Goal: Task Accomplishment & Management: Manage account settings

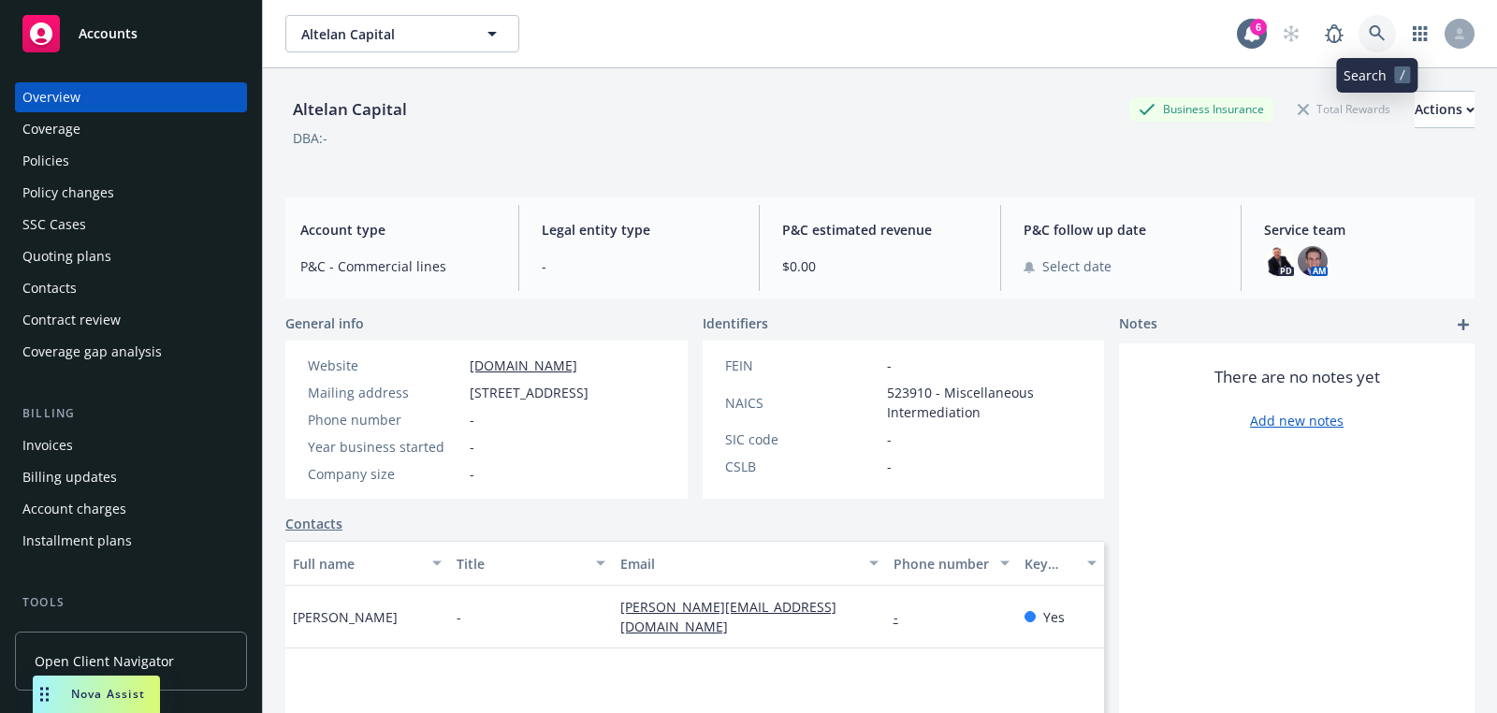
click at [1373, 36] on icon at bounding box center [1377, 33] width 16 height 16
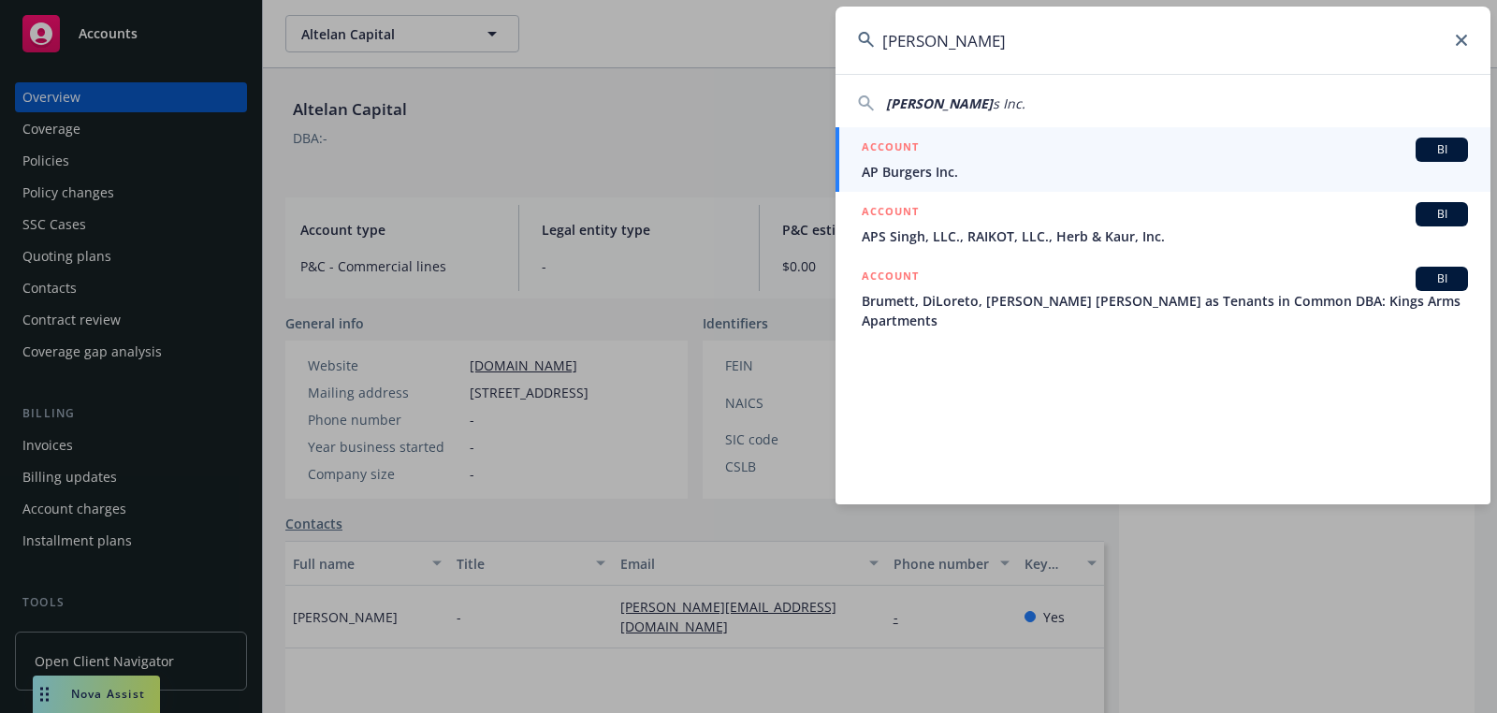
type input "[PERSON_NAME]"
click at [1002, 162] on span "AP Burgers Inc." at bounding box center [1165, 172] width 606 height 20
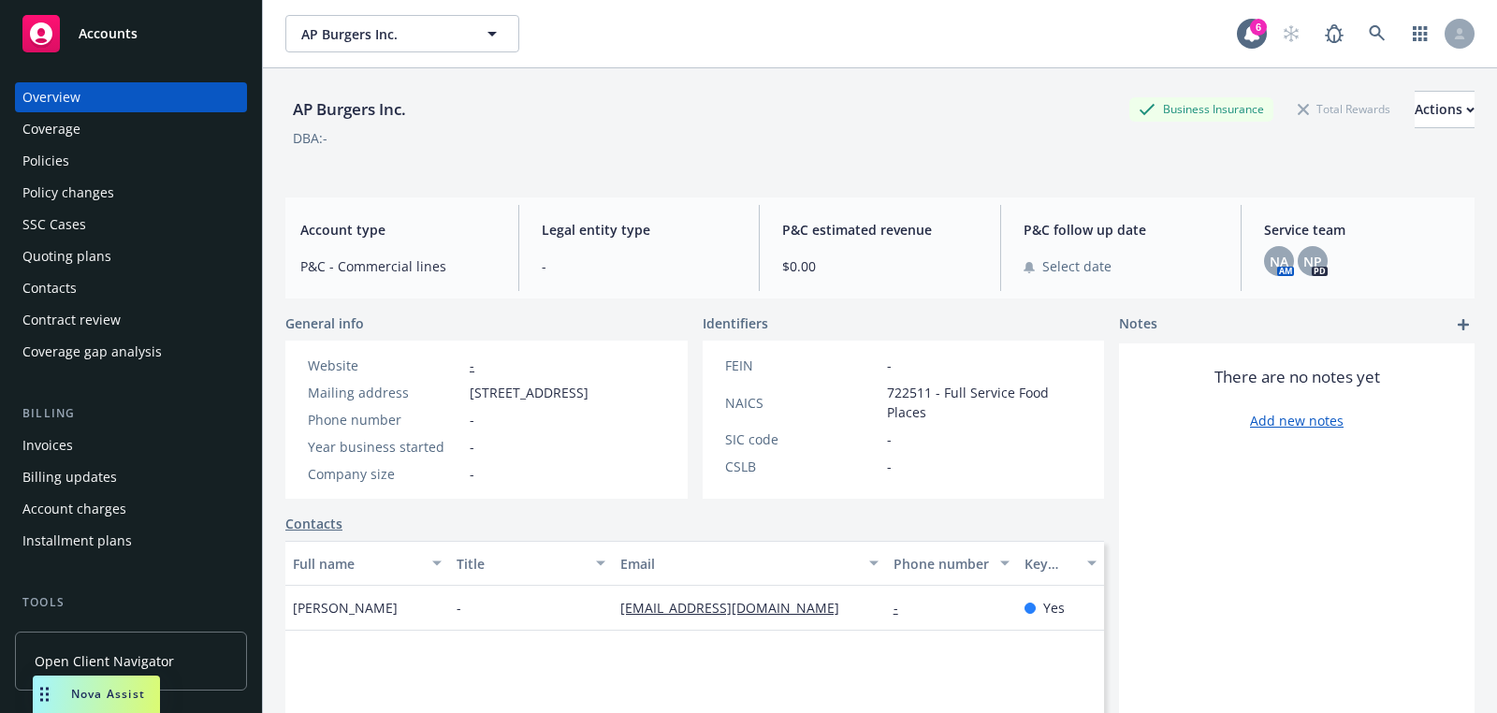
scroll to position [536, 0]
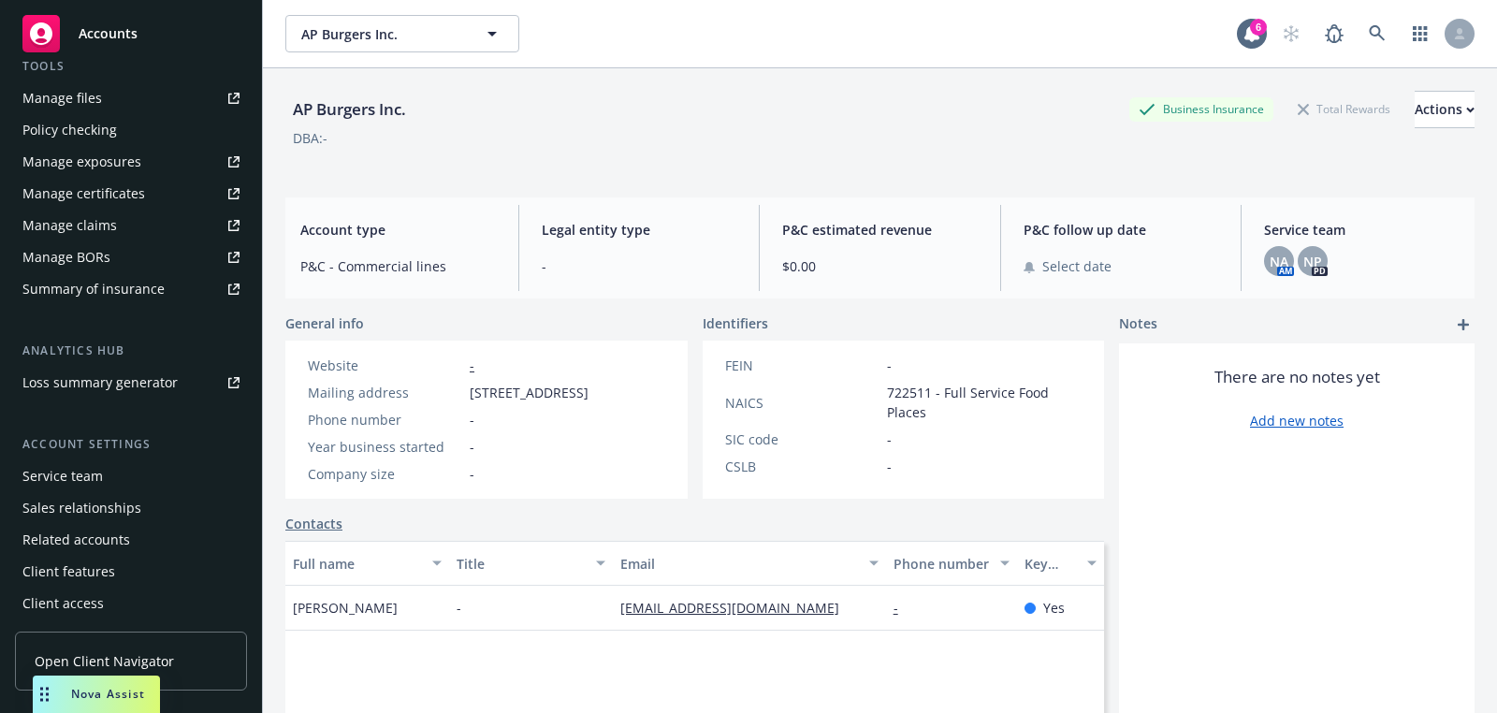
click at [111, 486] on div "Service team" at bounding box center [130, 476] width 217 height 30
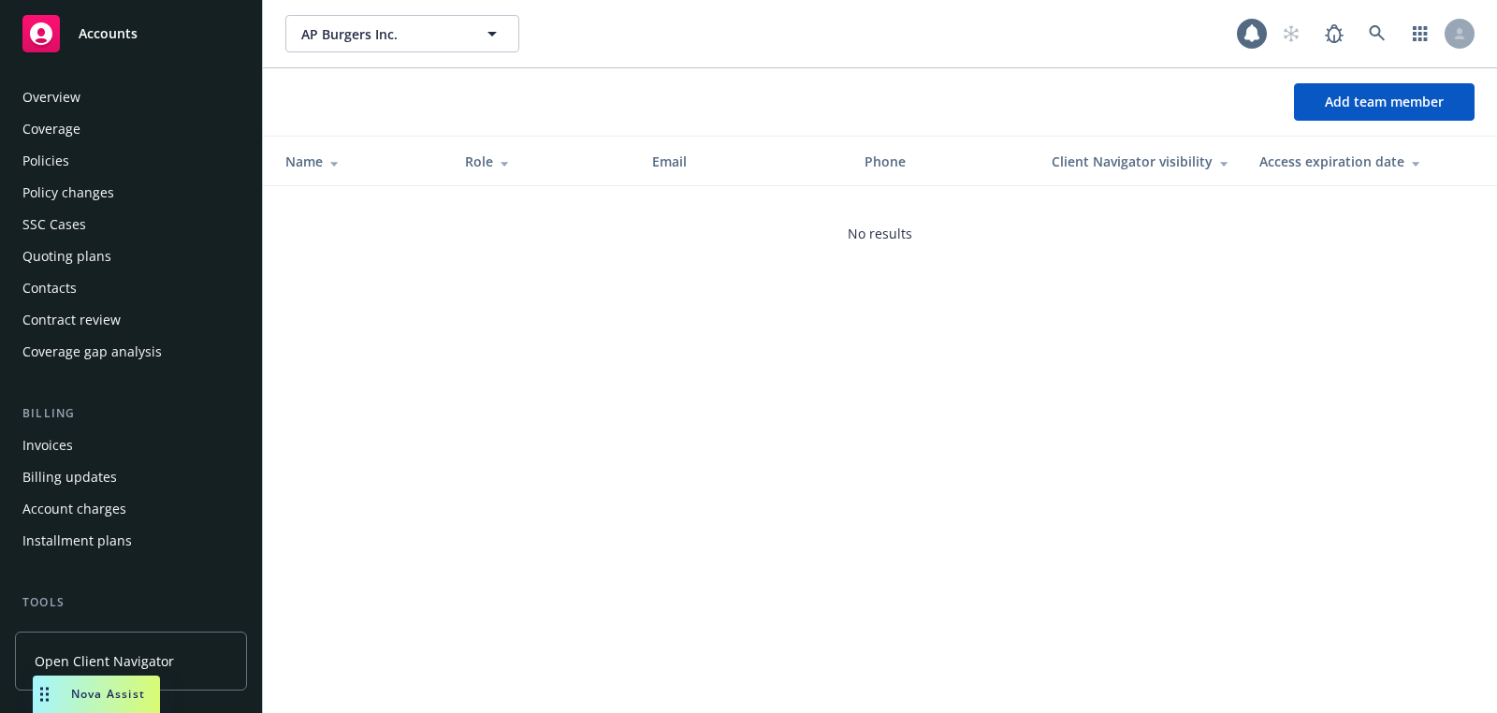
scroll to position [536, 0]
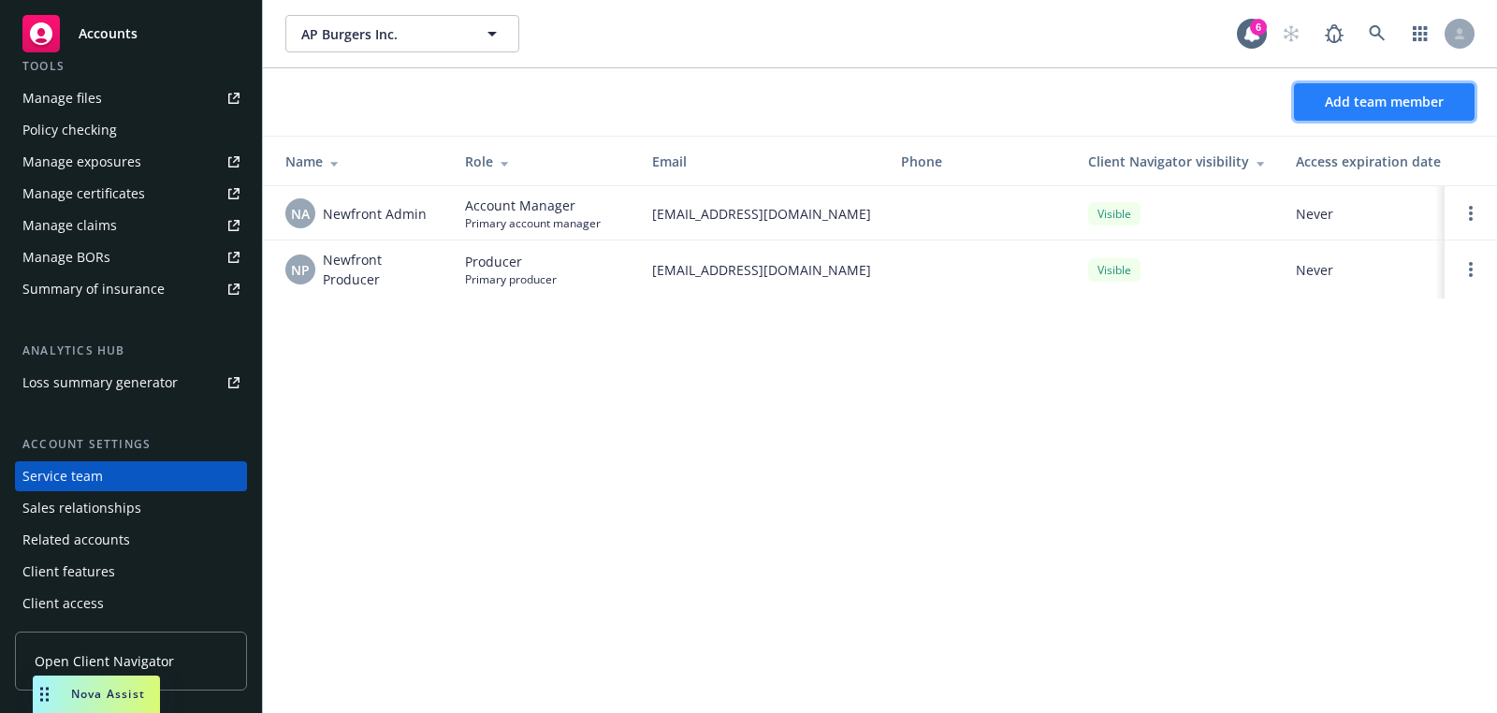
click at [1344, 90] on button "Add team member" at bounding box center [1384, 101] width 181 height 37
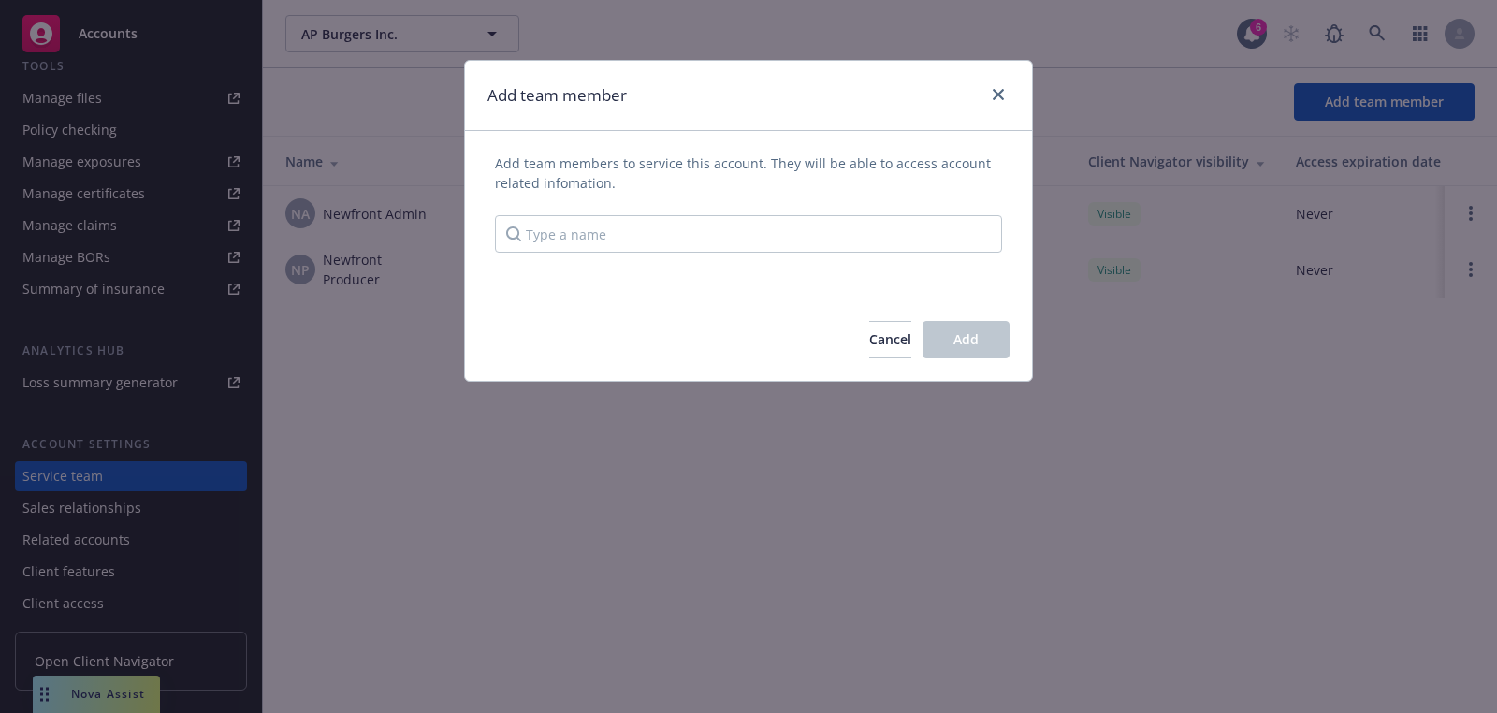
click at [807, 210] on div "Add team members to service this account. They will be able to access account r…" at bounding box center [748, 202] width 507 height 99
click at [753, 239] on input "Type a name" at bounding box center [748, 233] width 507 height 37
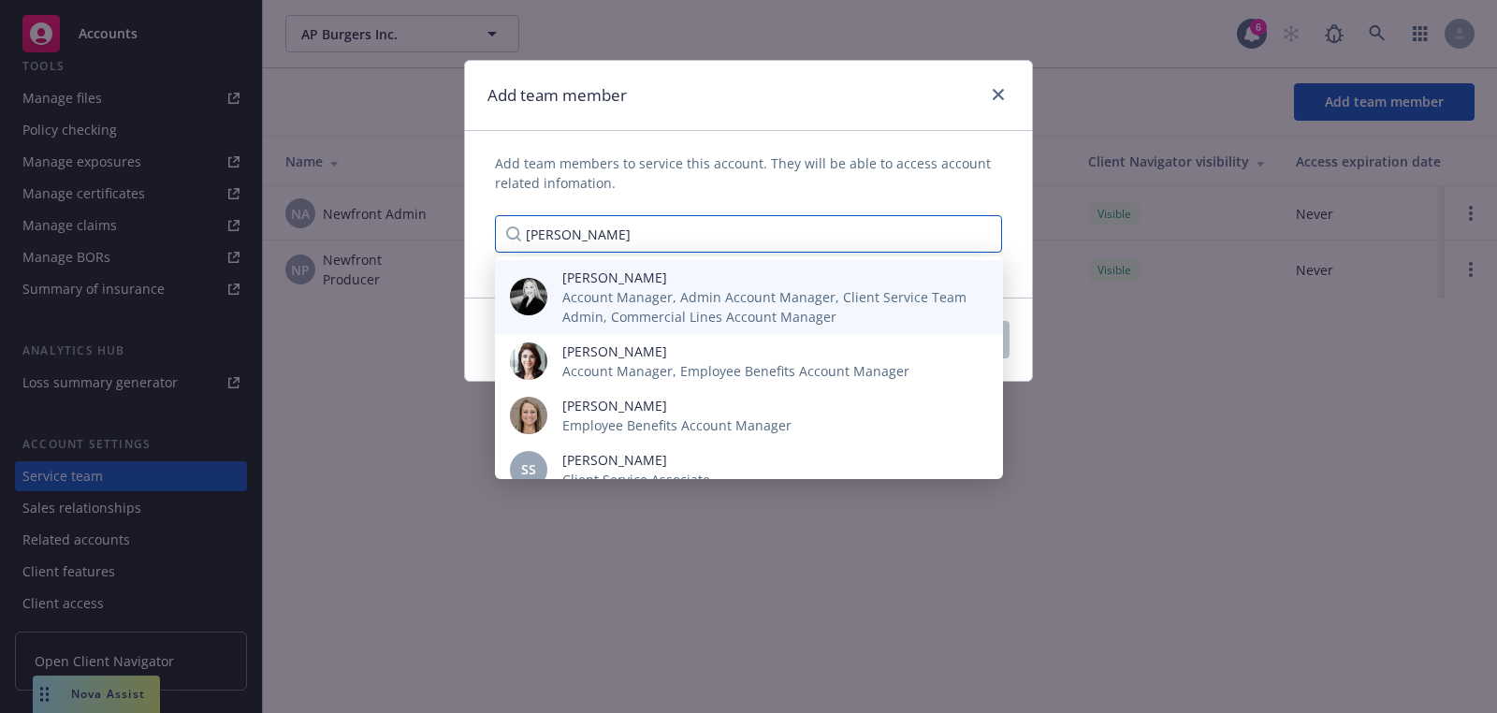
type input "[PERSON_NAME]"
click at [709, 288] on span "Account Manager, Admin Account Manager, Client Service Team Admin, Commercial L…" at bounding box center [767, 306] width 411 height 39
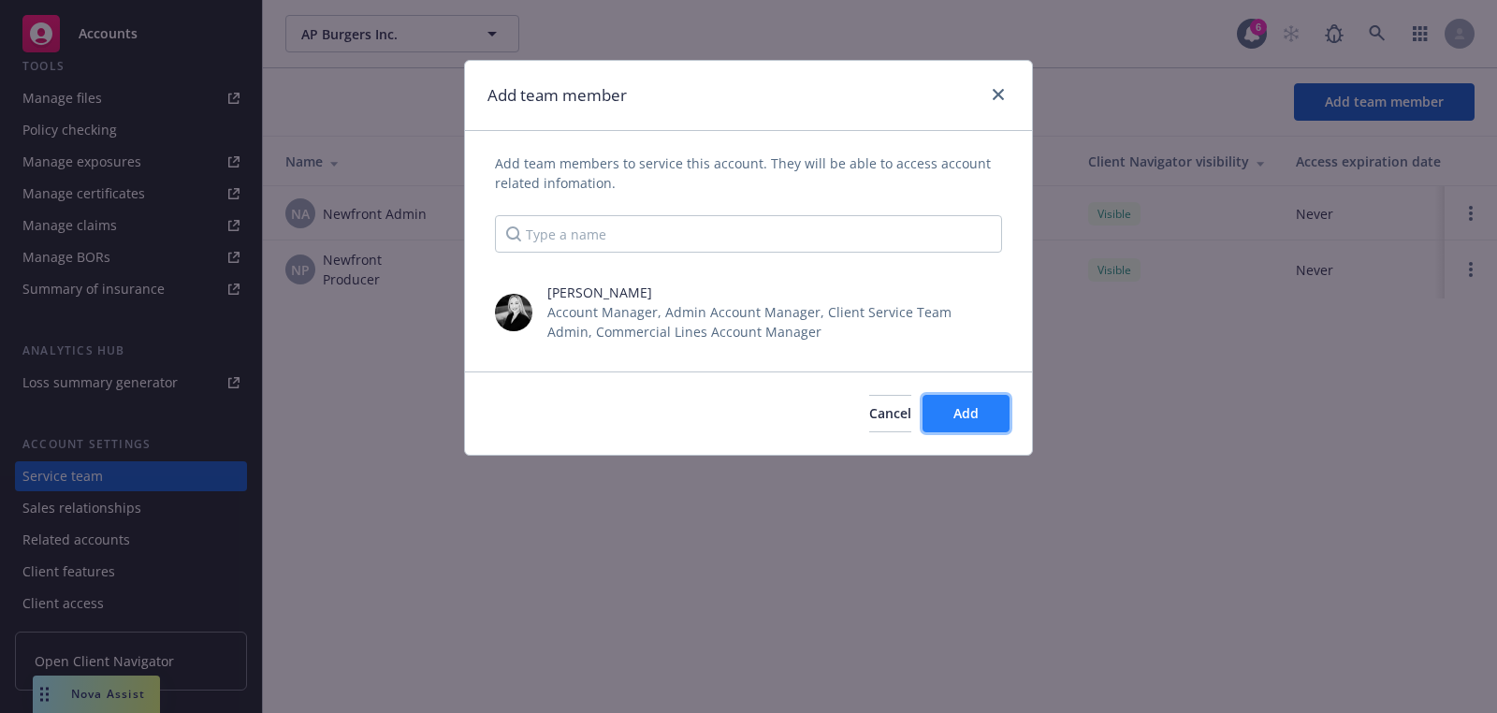
click at [945, 422] on button "Add" at bounding box center [965, 413] width 87 height 37
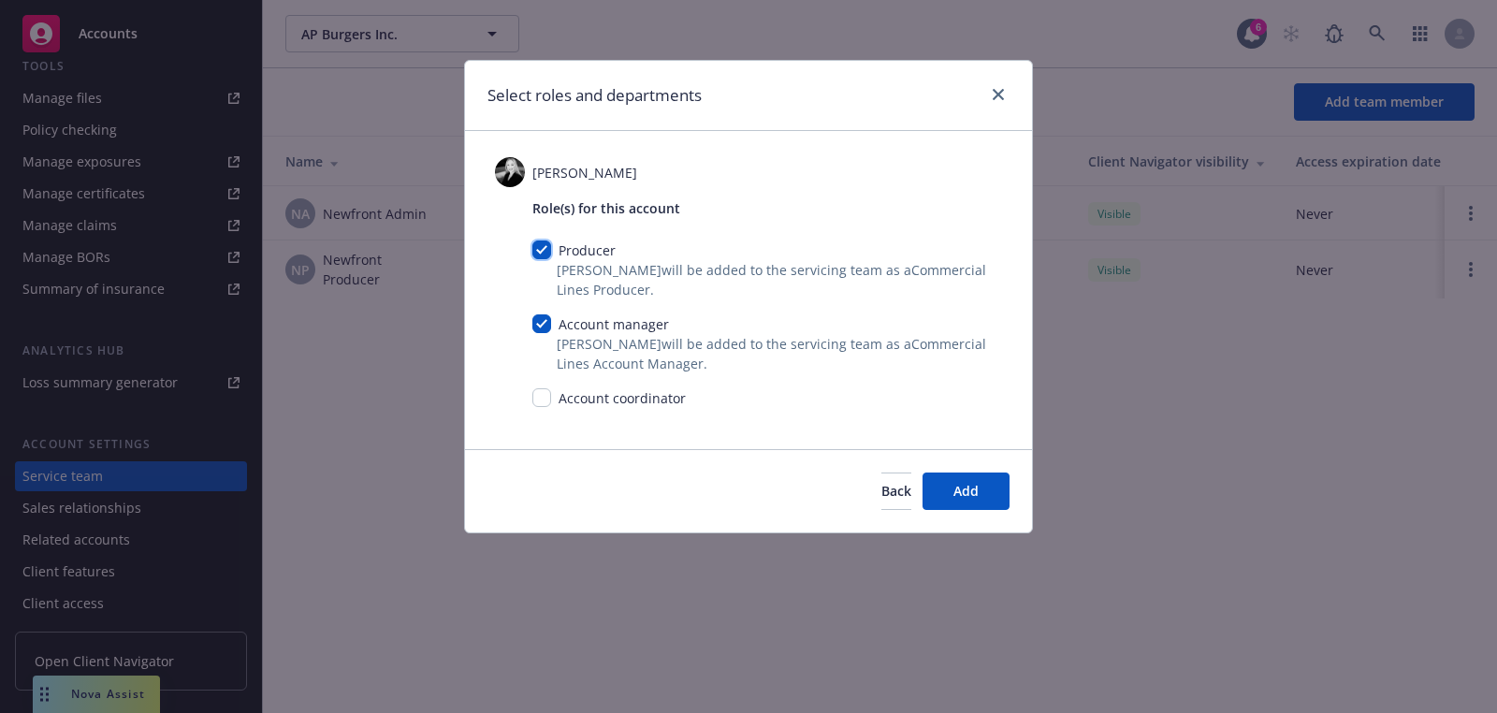
click at [548, 252] on input "checkbox" at bounding box center [541, 249] width 19 height 19
checkbox input "false"
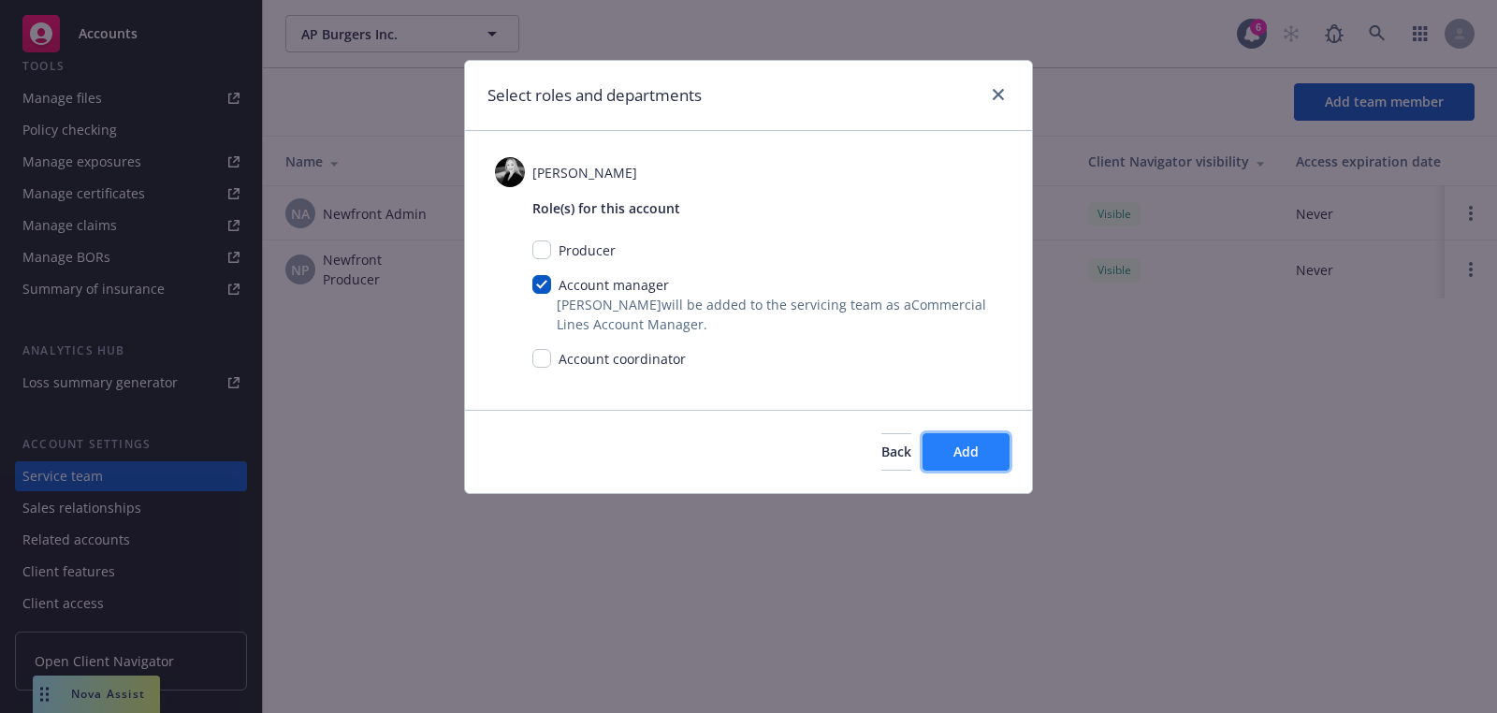
click at [988, 455] on button "Add" at bounding box center [965, 451] width 87 height 37
